Goal: Navigation & Orientation: Find specific page/section

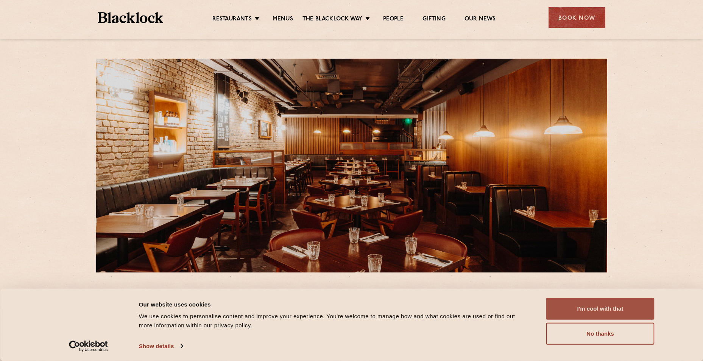
click at [622, 305] on button "I'm cool with that" at bounding box center [601, 309] width 108 height 22
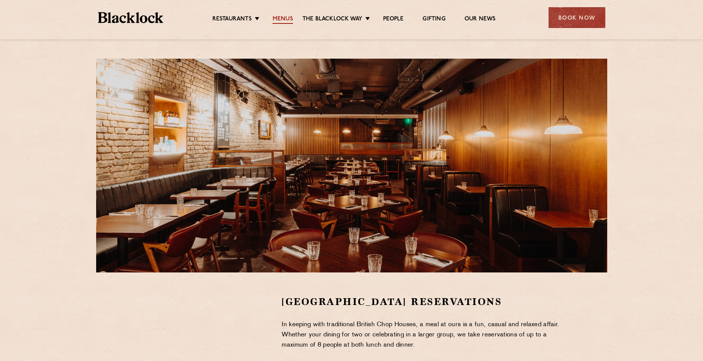
click at [288, 21] on link "Menus" at bounding box center [283, 20] width 20 height 8
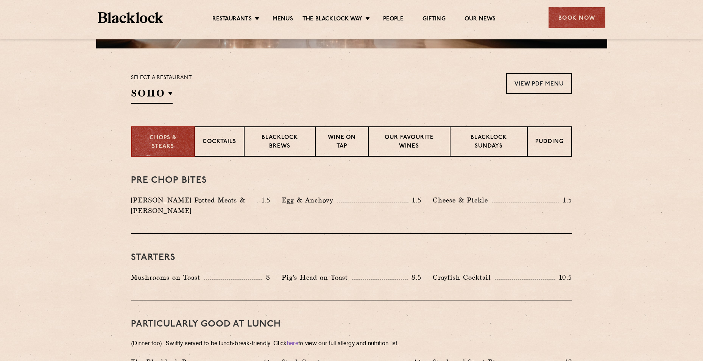
scroll to position [227, 0]
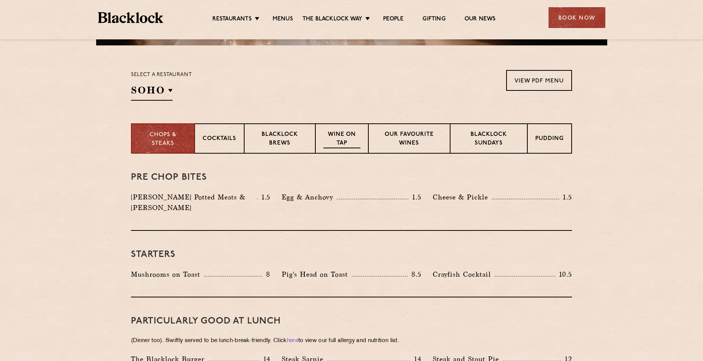
click at [348, 136] on p "Wine on Tap" at bounding box center [341, 140] width 37 height 18
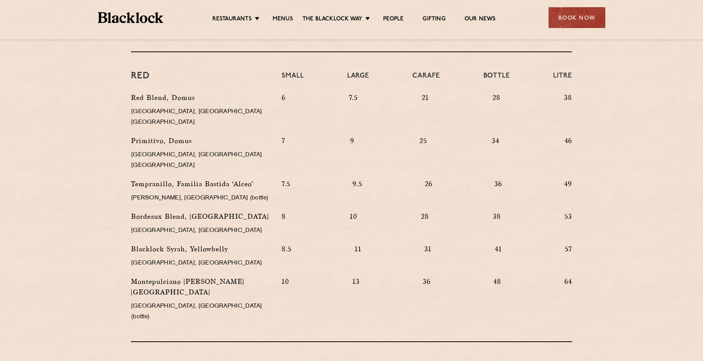
scroll to position [720, 0]
